Goal: Transaction & Acquisition: Purchase product/service

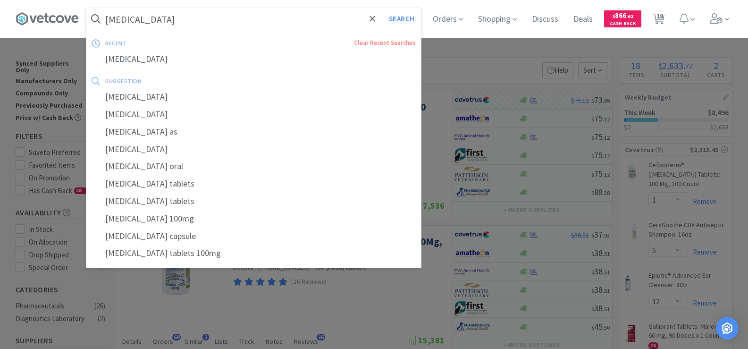
select select "1"
select select "5"
select select "12"
select select "1"
select select "50"
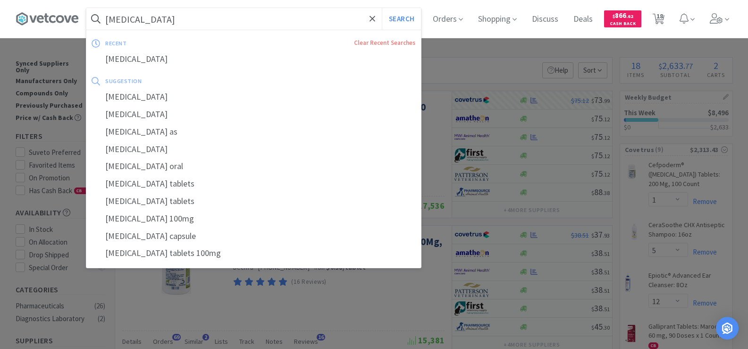
select select "1"
select select "2"
select select "12"
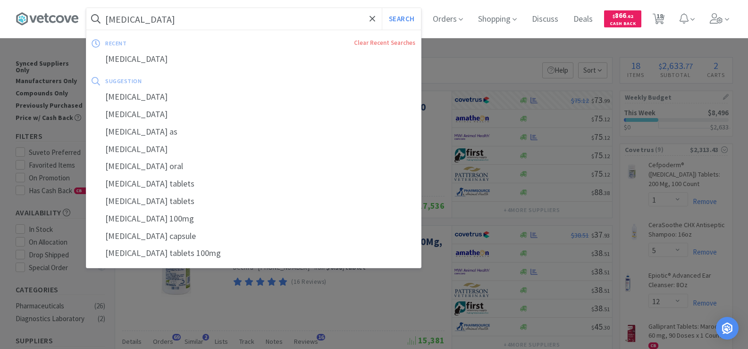
select select "2"
select select "5"
select select "1"
select select "6"
select select "1"
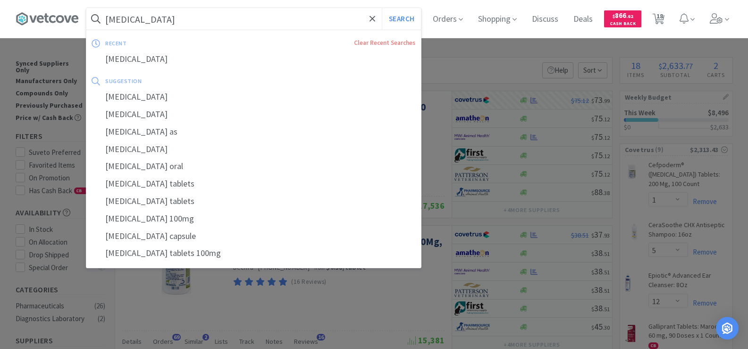
select select "2"
select select "1"
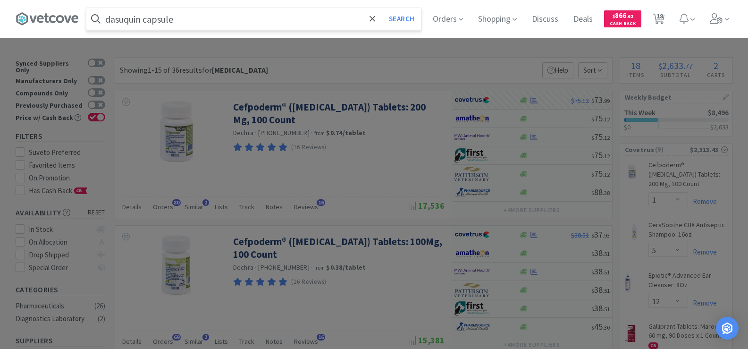
click at [382, 8] on button "Search" at bounding box center [401, 19] width 39 height 22
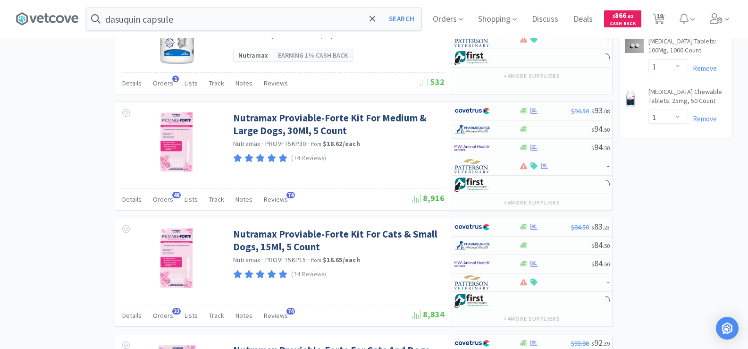
scroll to position [1038, 0]
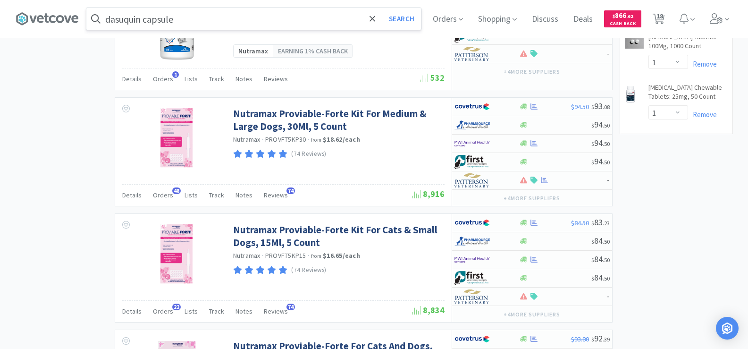
click at [195, 18] on input "dasuquin capsule" at bounding box center [253, 19] width 335 height 22
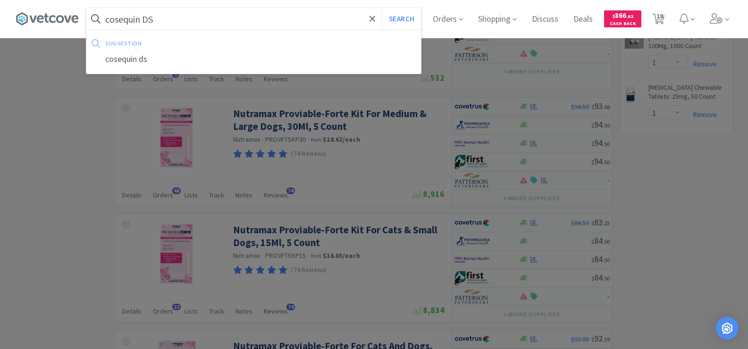
type input "cosequin DS"
click at [382, 8] on button "Search" at bounding box center [401, 19] width 39 height 22
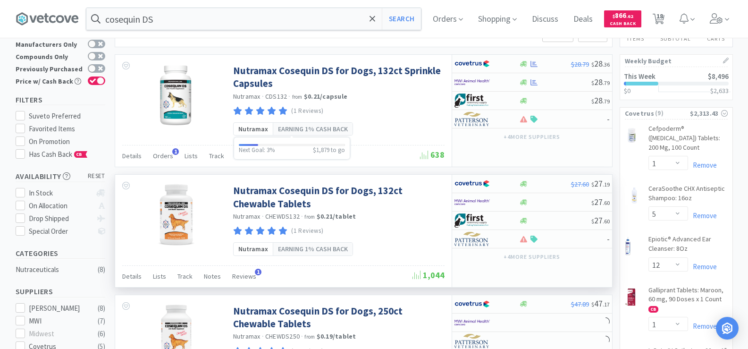
scroll to position [47, 0]
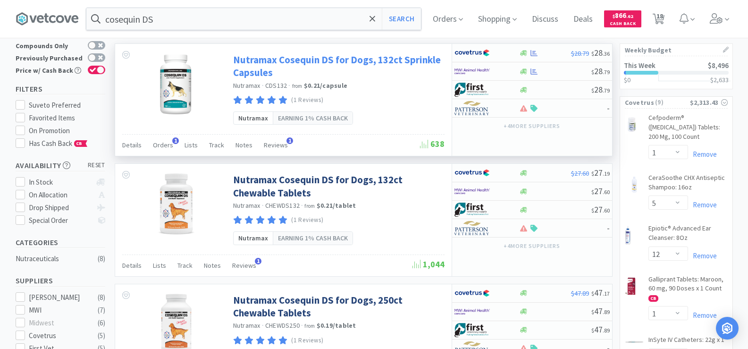
click at [277, 59] on link "Nutramax Cosequin DS for Dogs, 132ct Sprinkle Capsules" at bounding box center [337, 66] width 209 height 26
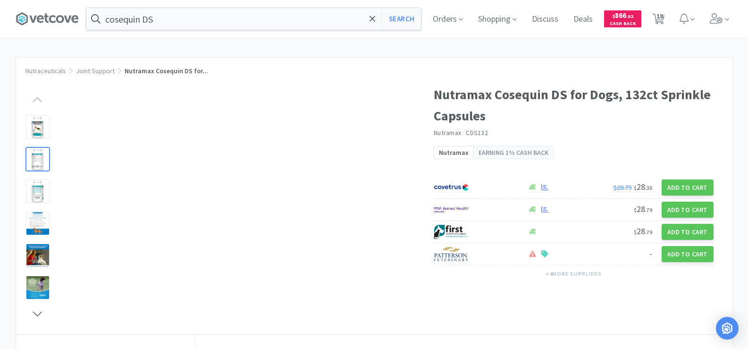
click at [34, 161] on div at bounding box center [38, 159] width 24 height 24
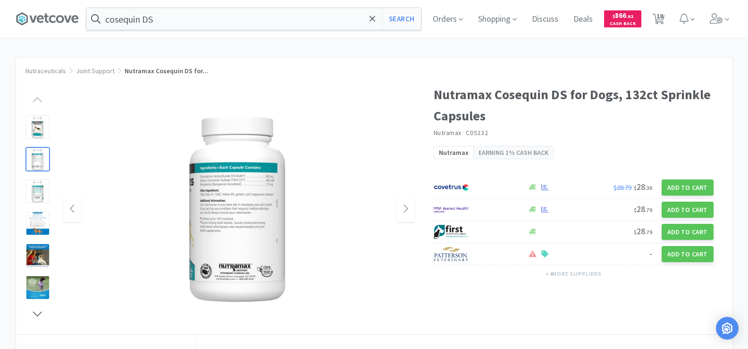
click at [247, 184] on img at bounding box center [238, 209] width 189 height 189
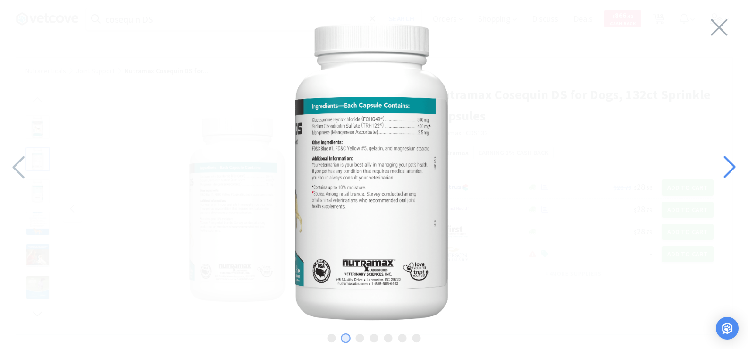
click at [729, 170] on icon at bounding box center [729, 167] width 12 height 22
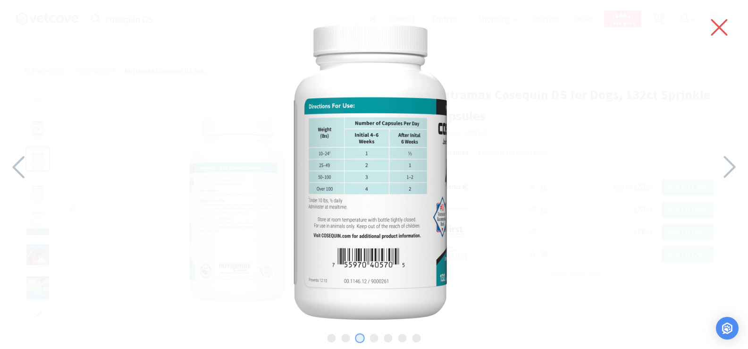
click at [720, 30] on icon at bounding box center [719, 27] width 20 height 26
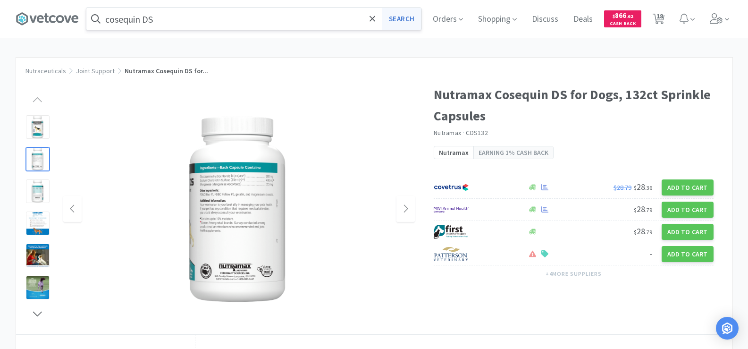
click at [402, 20] on button "Search" at bounding box center [401, 19] width 39 height 22
select select "1"
select select "5"
select select "12"
select select "1"
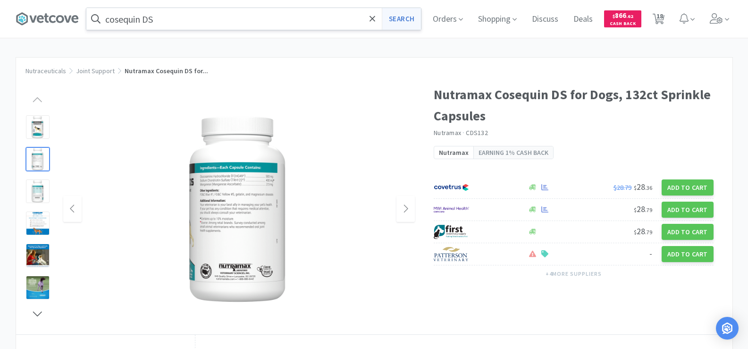
select select "50"
select select "1"
select select "2"
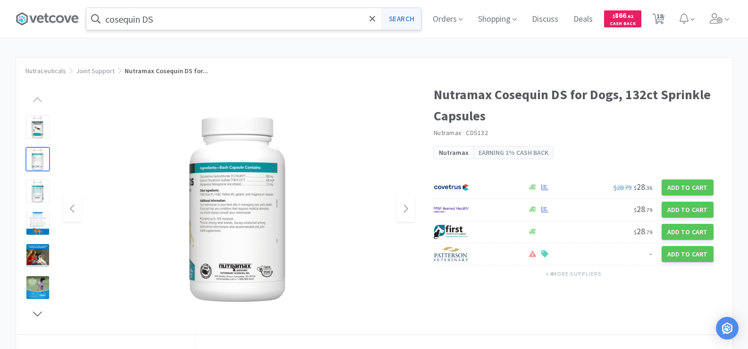
select select "12"
select select "2"
select select "5"
select select "1"
select select "6"
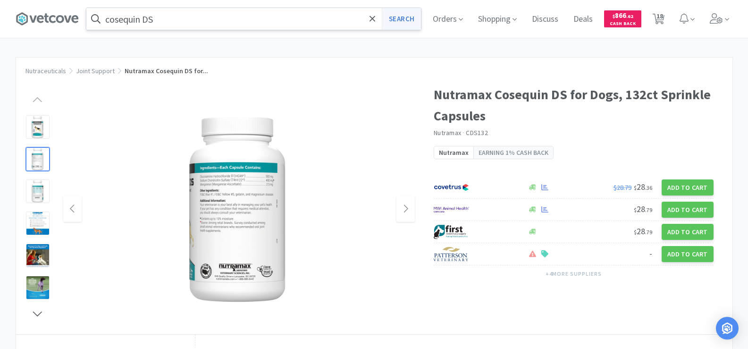
select select "1"
select select "2"
select select "1"
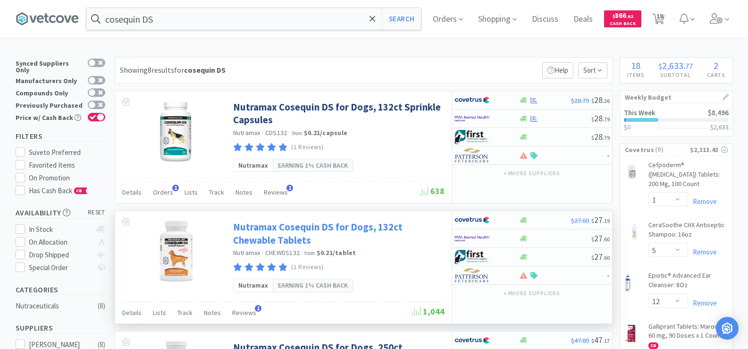
click at [302, 237] on link "Nutramax Cosequin DS for Dogs, 132ct Chewable Tablets" at bounding box center [337, 233] width 209 height 26
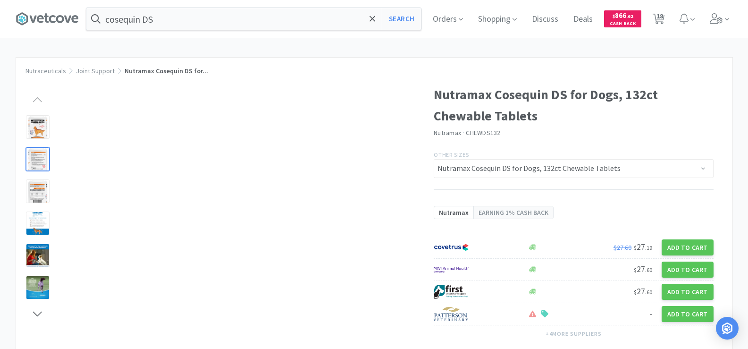
click at [42, 159] on div at bounding box center [38, 159] width 24 height 24
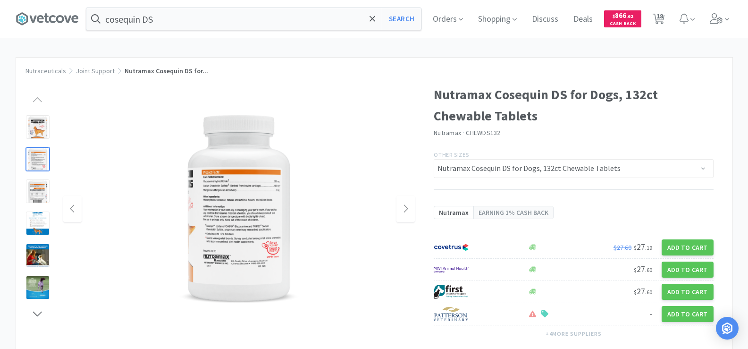
click at [265, 198] on img at bounding box center [239, 209] width 122 height 189
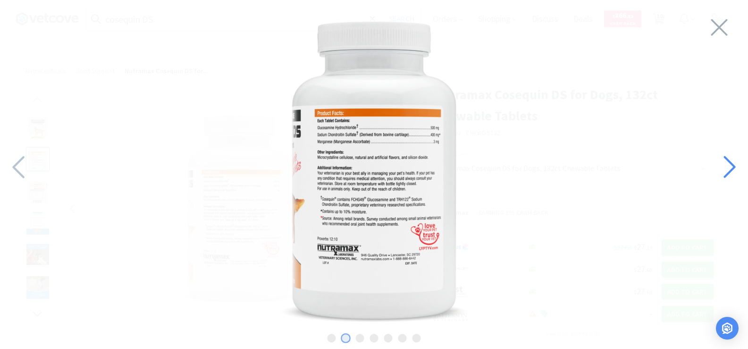
click at [721, 161] on icon at bounding box center [729, 167] width 20 height 32
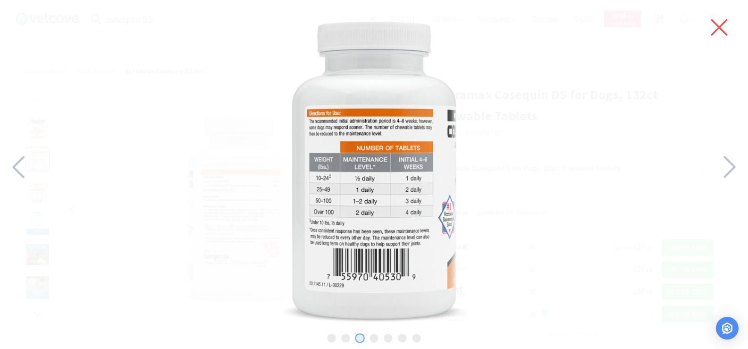
click at [722, 26] on icon at bounding box center [719, 27] width 20 height 26
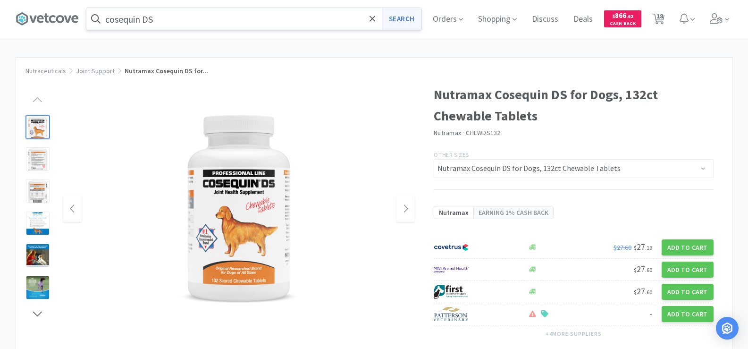
click at [406, 22] on button "Search" at bounding box center [401, 19] width 39 height 22
select select "1"
select select "5"
select select "12"
select select "1"
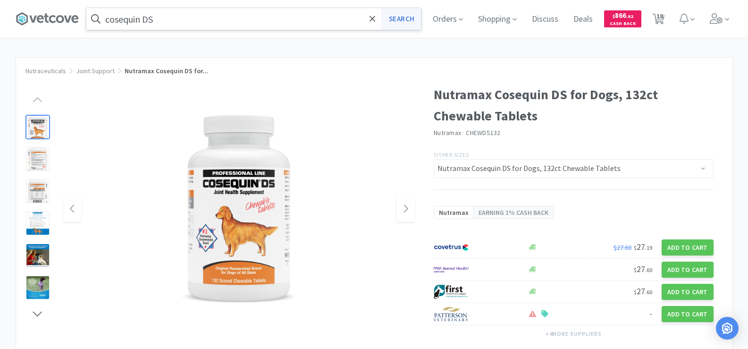
select select "50"
select select "1"
select select "2"
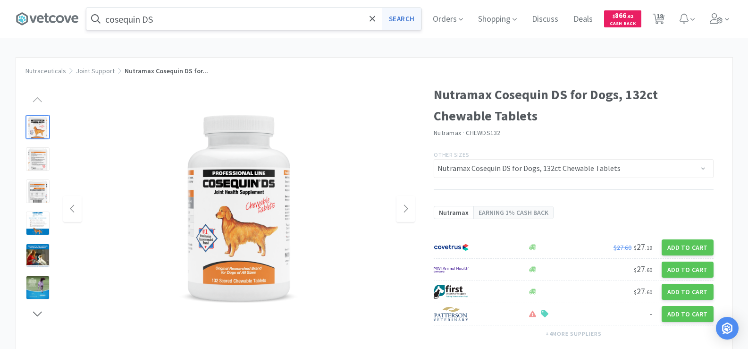
select select "12"
select select "2"
select select "5"
select select "1"
select select "6"
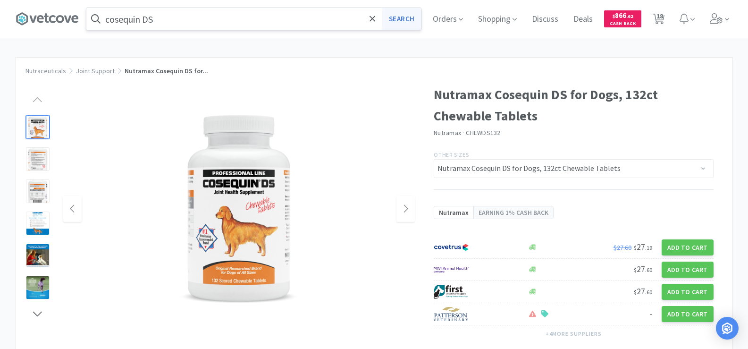
select select "1"
select select "2"
select select "1"
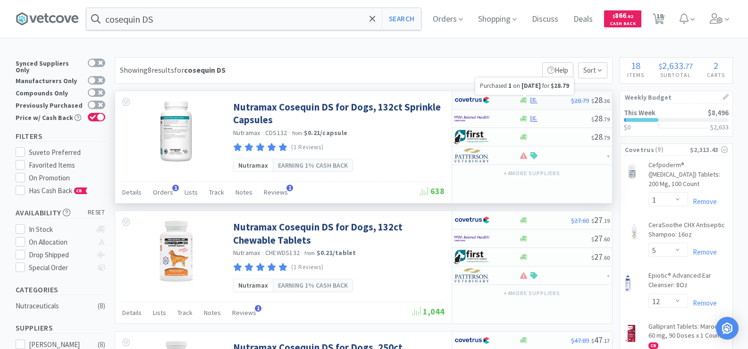
click at [532, 102] on icon at bounding box center [533, 100] width 7 height 7
select select "1"
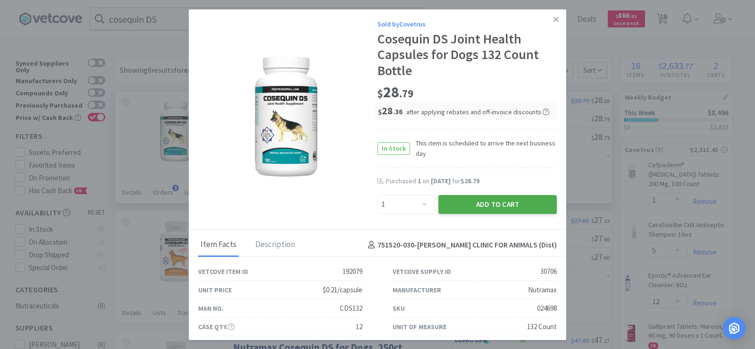
click at [505, 204] on button "Add to Cart" at bounding box center [497, 204] width 118 height 19
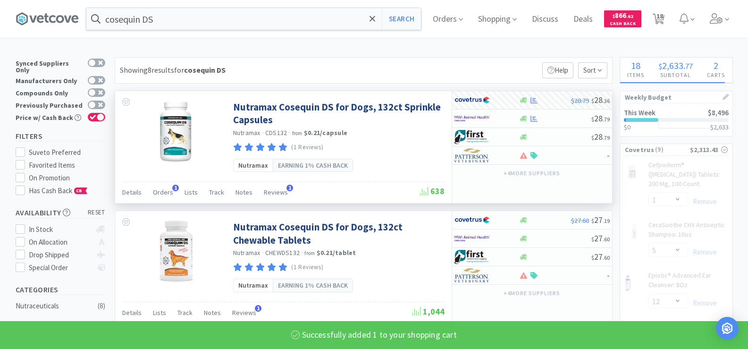
select select "1"
select select "2"
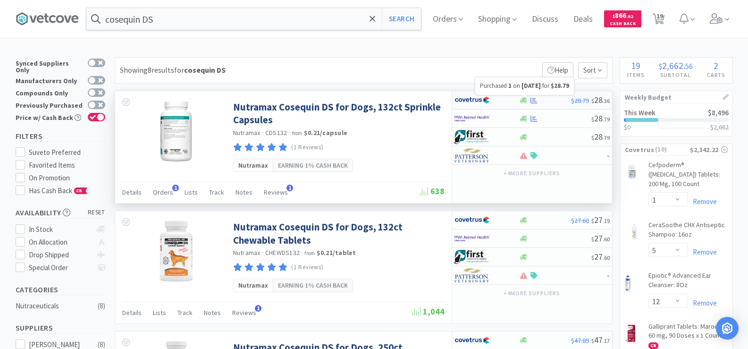
click at [533, 101] on icon at bounding box center [533, 100] width 7 height 7
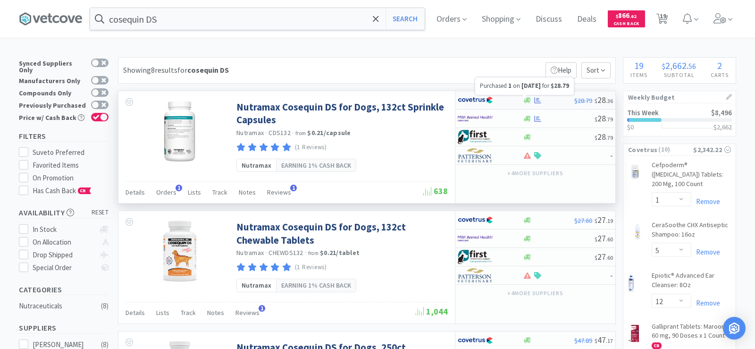
select select "1"
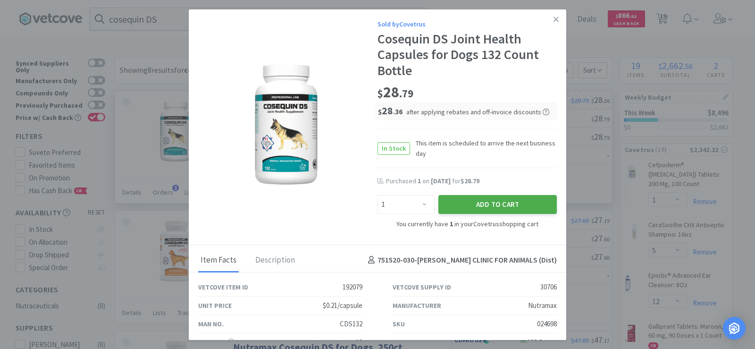
click at [512, 203] on button "Add to Cart" at bounding box center [497, 204] width 118 height 19
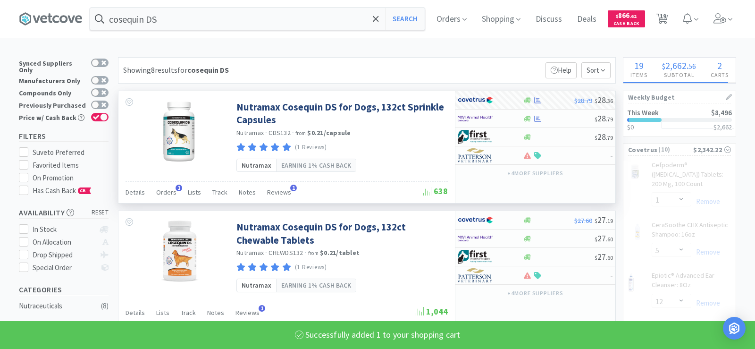
select select "2"
